Goal: Answer question/provide support: Share knowledge or assist other users

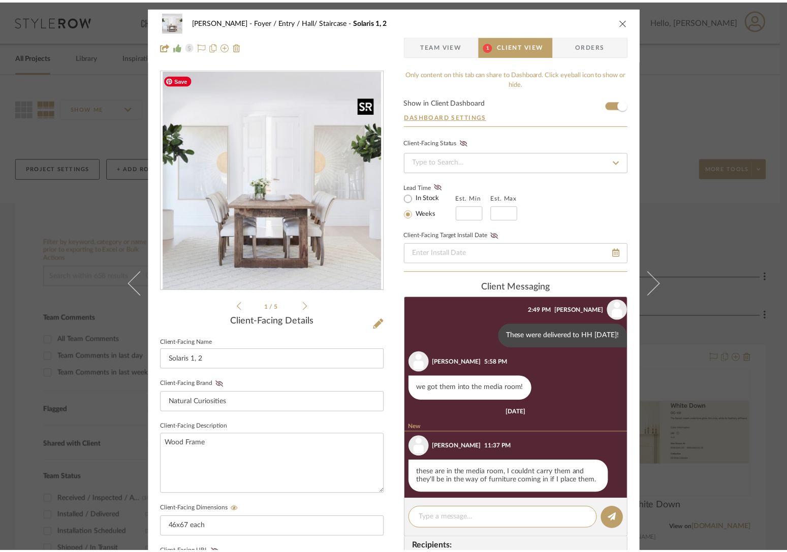
scroll to position [528, 0]
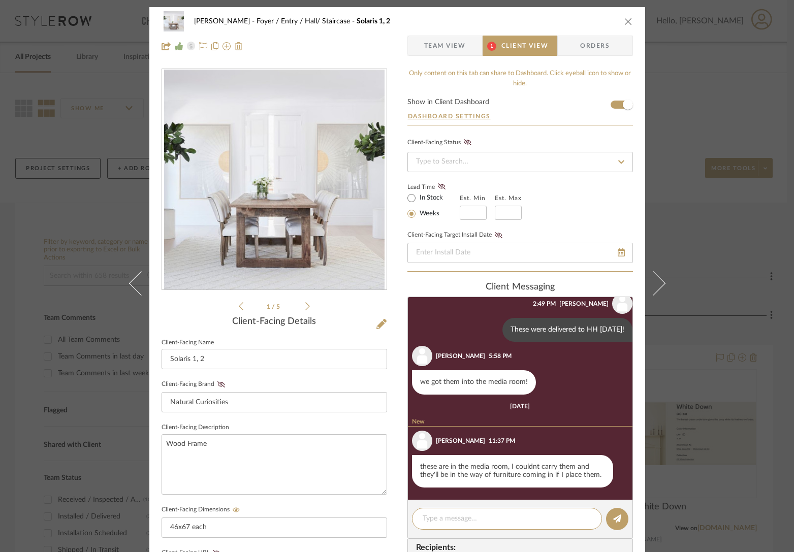
click at [626, 20] on icon "close" at bounding box center [628, 21] width 8 height 8
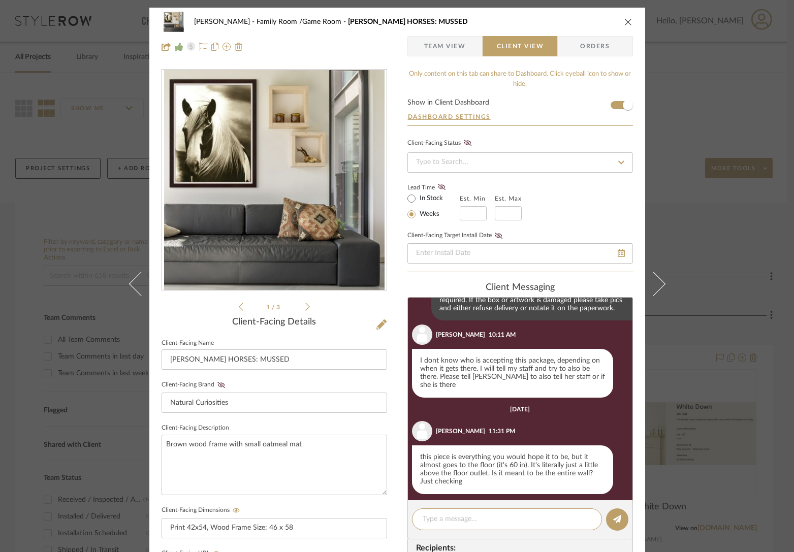
click at [624, 17] on button "close" at bounding box center [628, 21] width 9 height 9
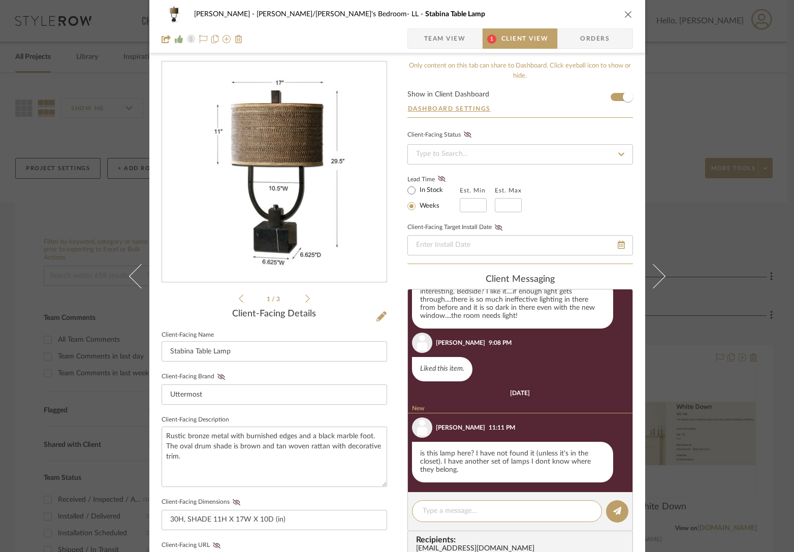
scroll to position [113, 0]
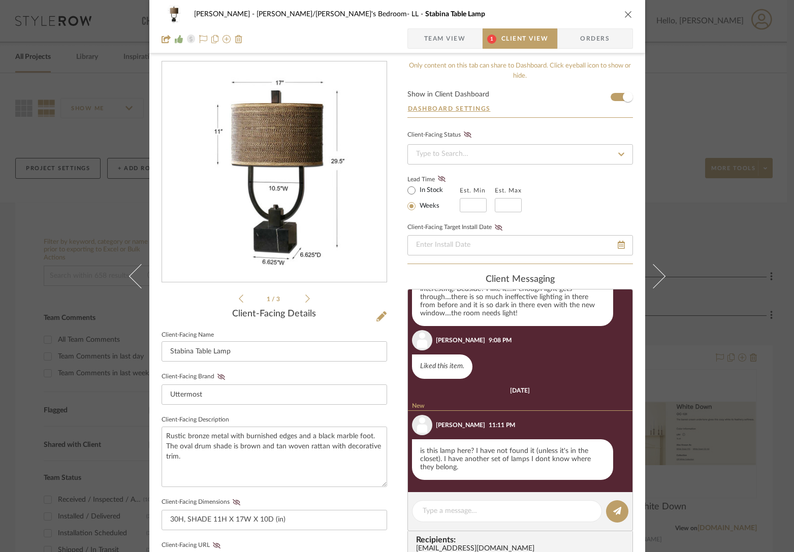
click at [305, 300] on icon at bounding box center [307, 298] width 5 height 9
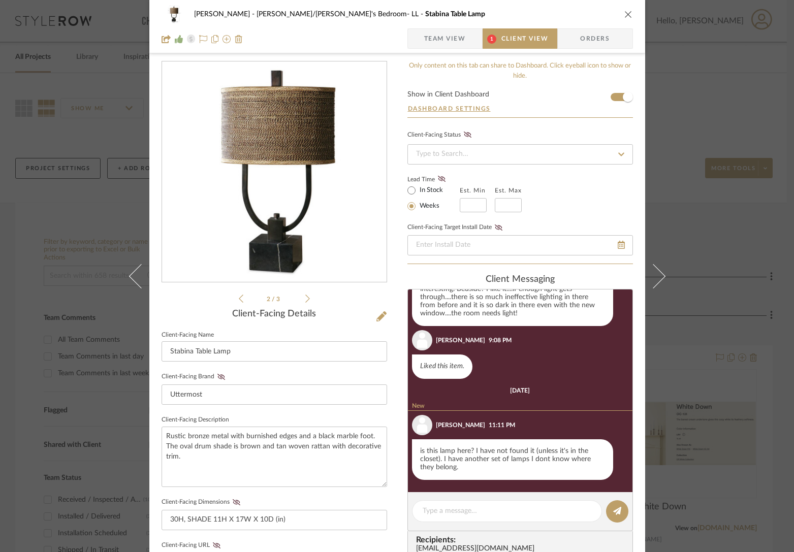
click at [305, 299] on icon at bounding box center [307, 298] width 5 height 9
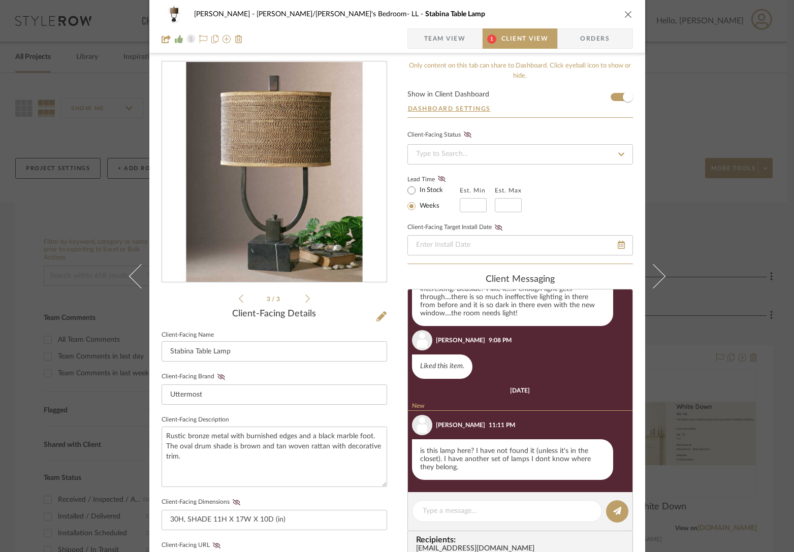
click at [305, 299] on icon at bounding box center [307, 298] width 5 height 9
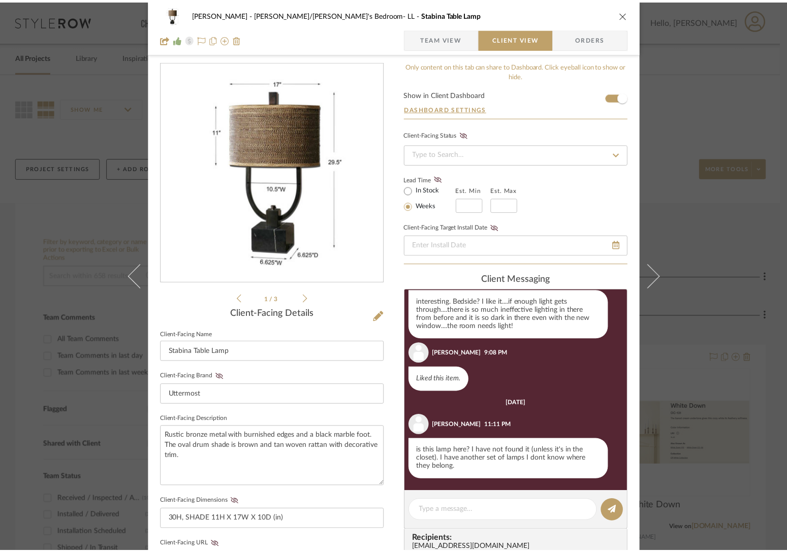
scroll to position [100, 0]
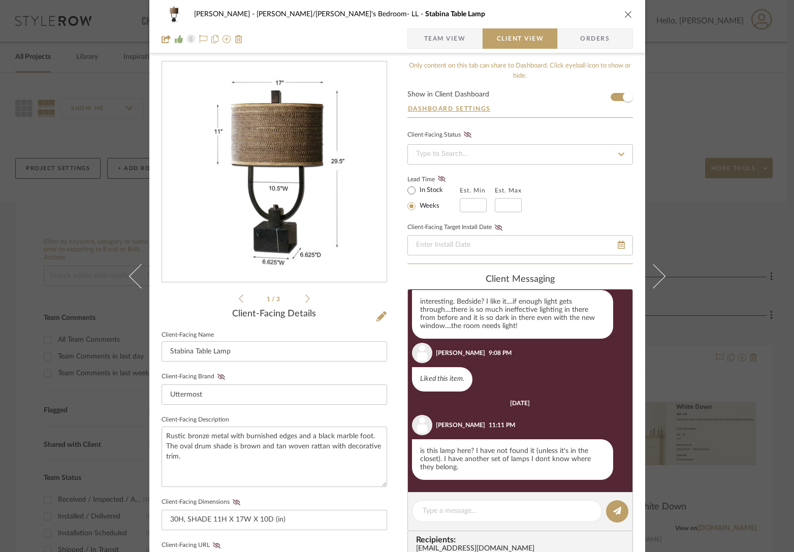
click at [628, 11] on icon "close" at bounding box center [628, 14] width 8 height 8
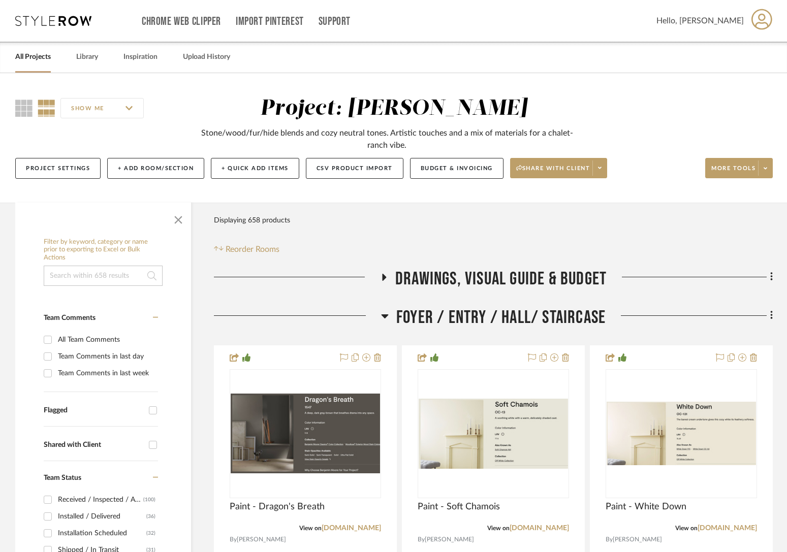
click at [448, 314] on span "Foyer / Entry / Hall/ Staircase" at bounding box center [500, 318] width 209 height 22
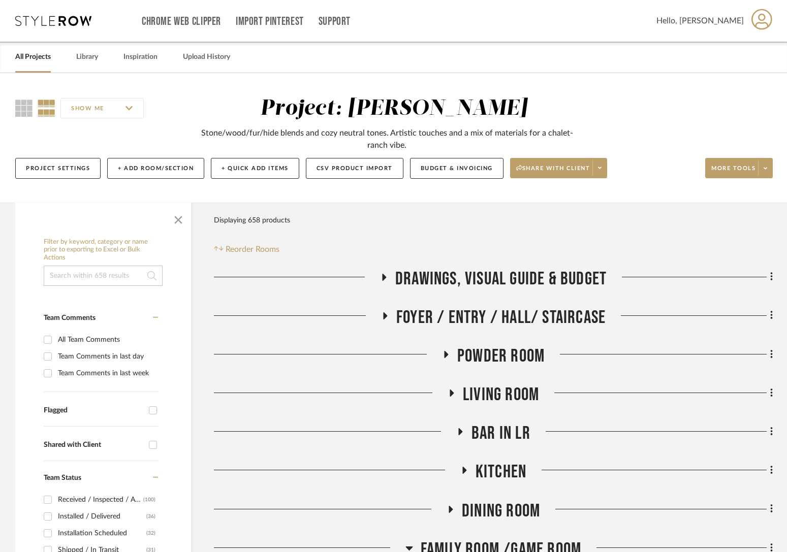
click at [124, 279] on input at bounding box center [103, 276] width 119 height 20
type input "uttermost"
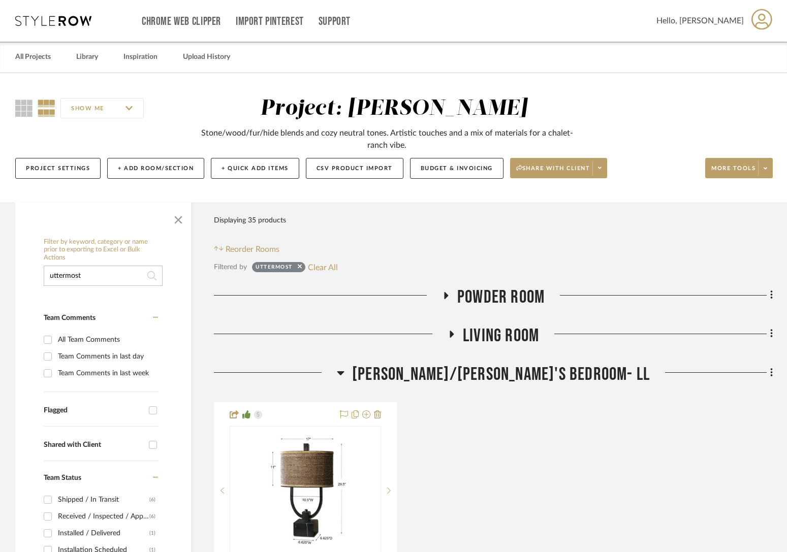
click at [500, 330] on span "Living Room" at bounding box center [501, 336] width 76 height 22
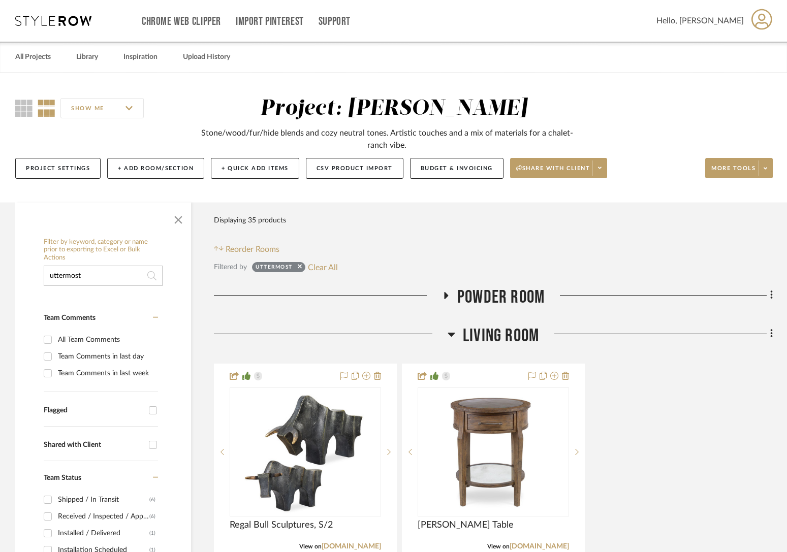
drag, startPoint x: 500, startPoint y: 330, endPoint x: 500, endPoint y: 305, distance: 24.9
click at [500, 329] on span "Living Room" at bounding box center [501, 336] width 76 height 22
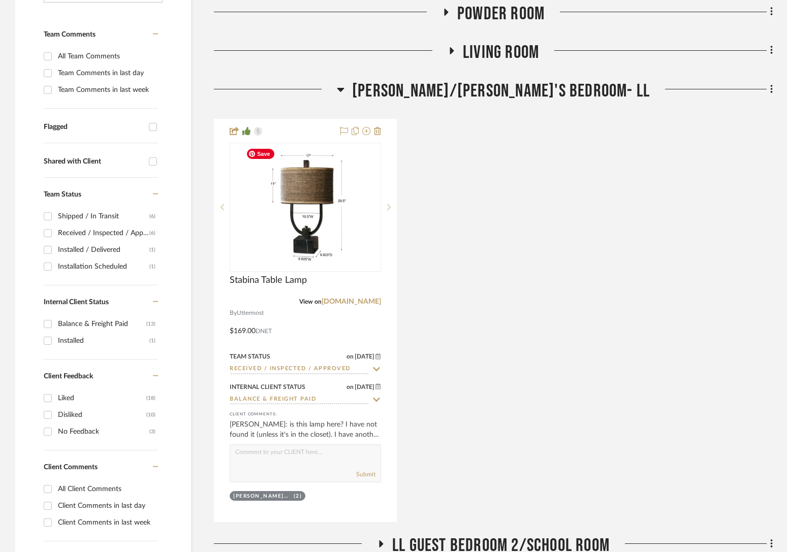
scroll to position [599, 0]
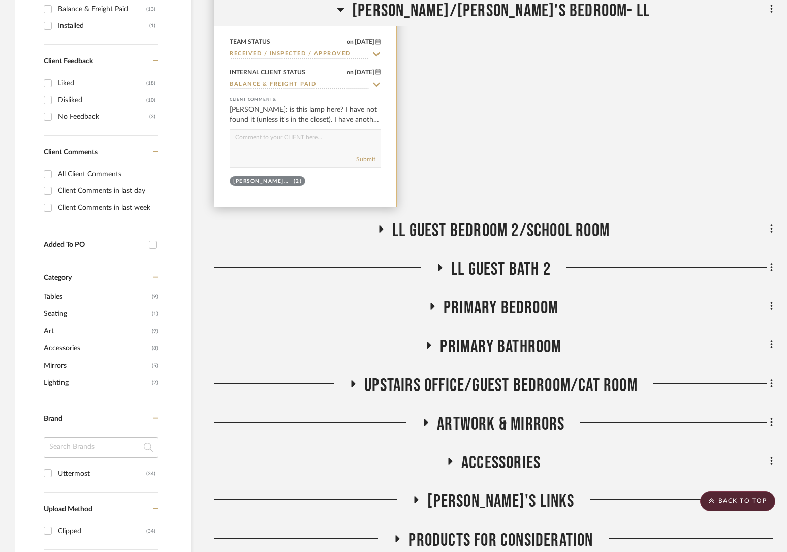
click at [299, 141] on textarea at bounding box center [305, 139] width 150 height 19
type textarea "yes these shipped."
